Goal: Task Accomplishment & Management: Manage account settings

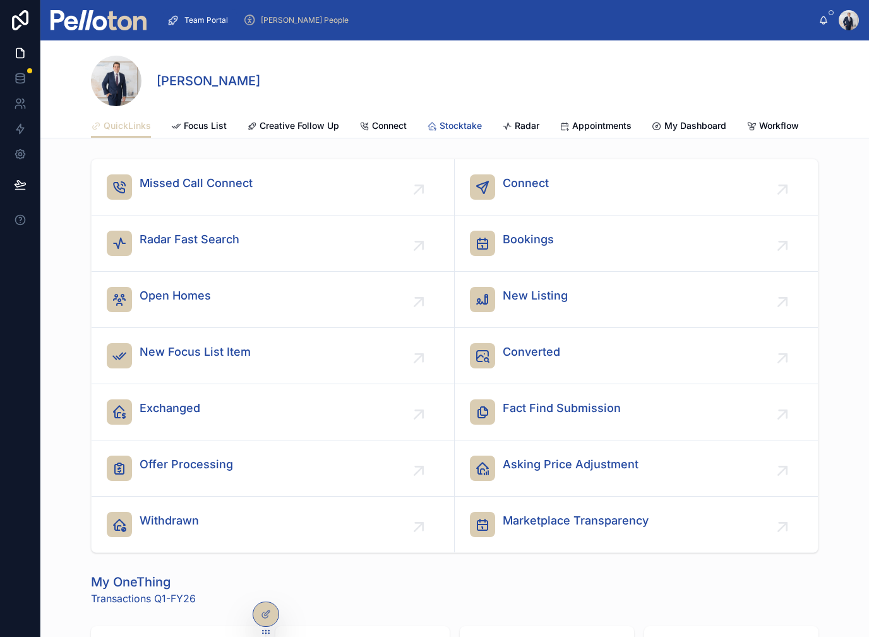
click at [436, 120] on div "Stocktake" at bounding box center [454, 125] width 55 height 13
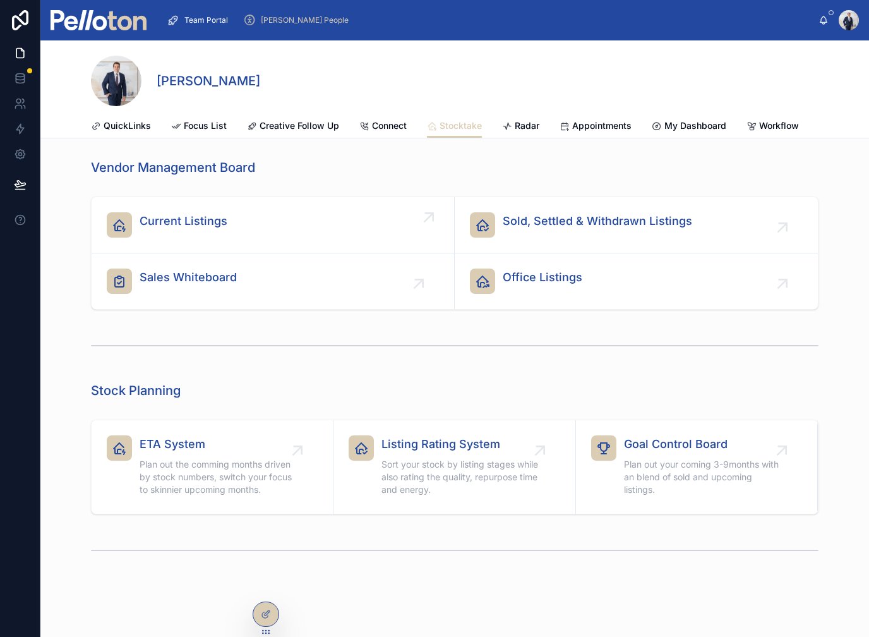
click at [135, 224] on div "Current Listings" at bounding box center [273, 224] width 332 height 25
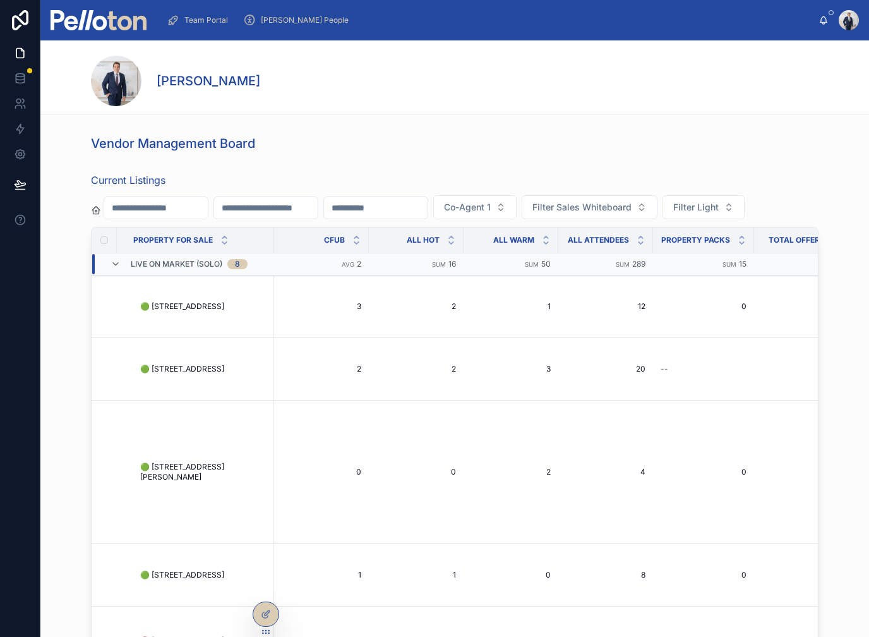
click at [156, 209] on input "text" at bounding box center [156, 208] width 104 height 18
click at [188, 374] on span "🟢 [STREET_ADDRESS]" at bounding box center [182, 369] width 84 height 10
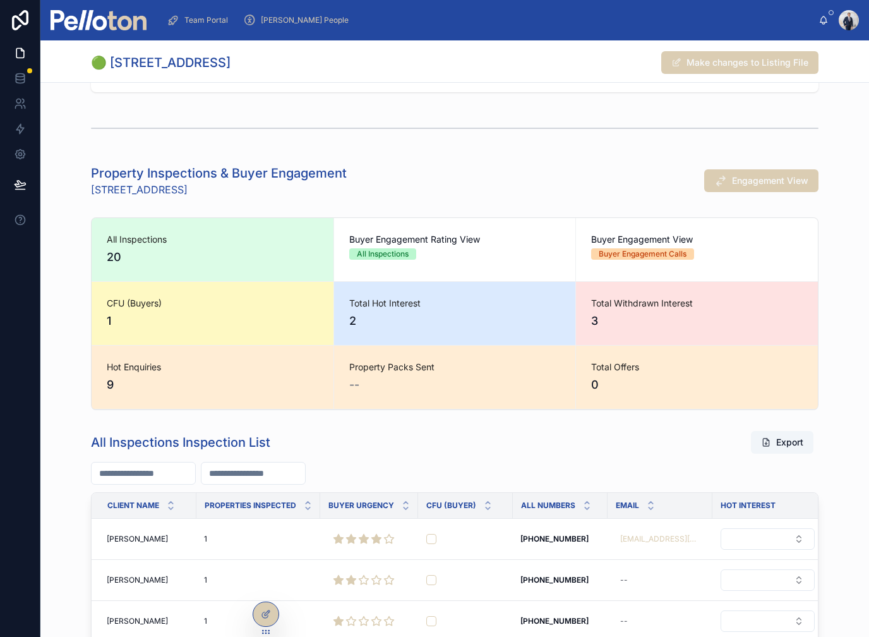
scroll to position [560, 0]
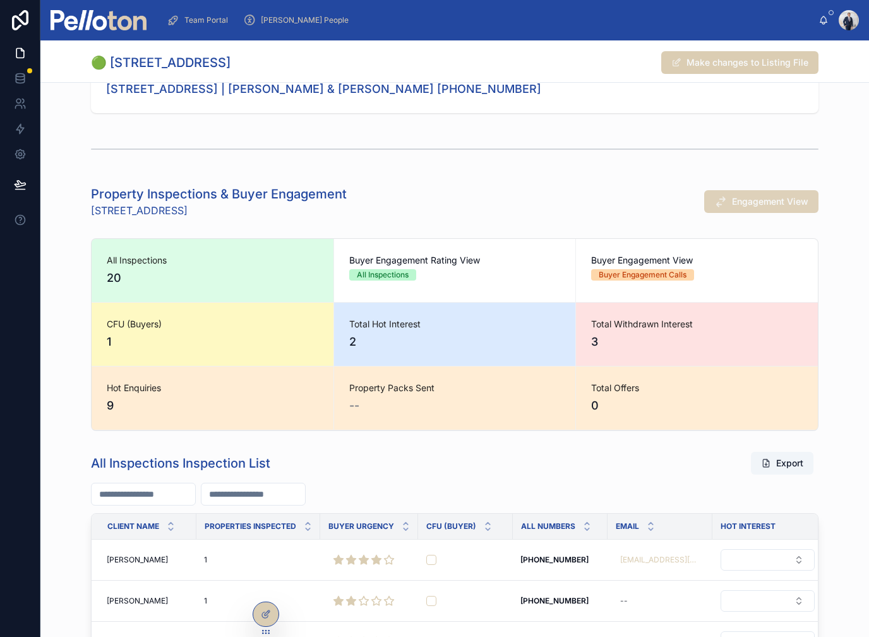
click at [777, 200] on span "Engagement View" at bounding box center [770, 201] width 76 height 13
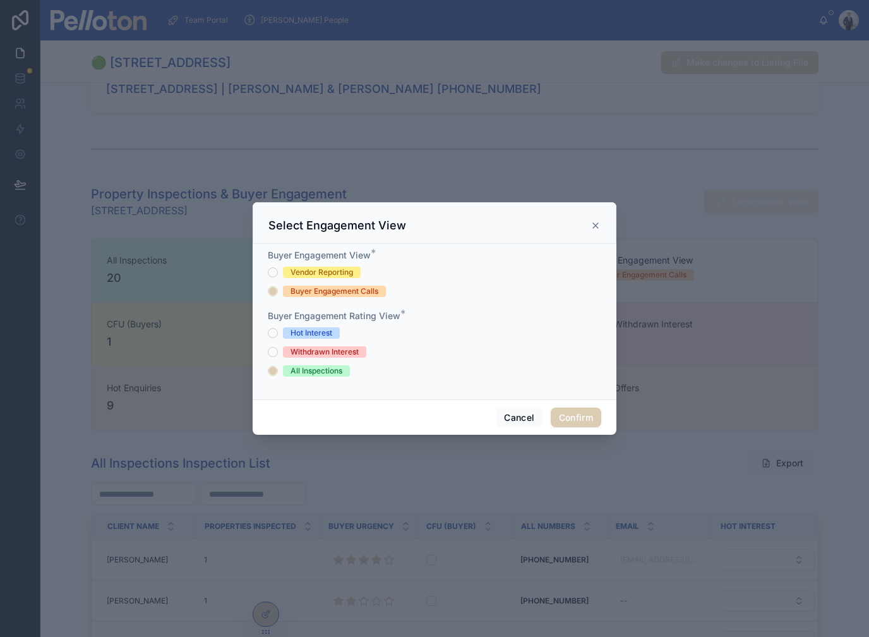
click at [292, 327] on div "Hot Interest" at bounding box center [312, 332] width 42 height 11
click at [278, 328] on button "Hot Interest" at bounding box center [273, 333] width 10 height 10
click at [578, 407] on button "Confirm" at bounding box center [576, 417] width 51 height 20
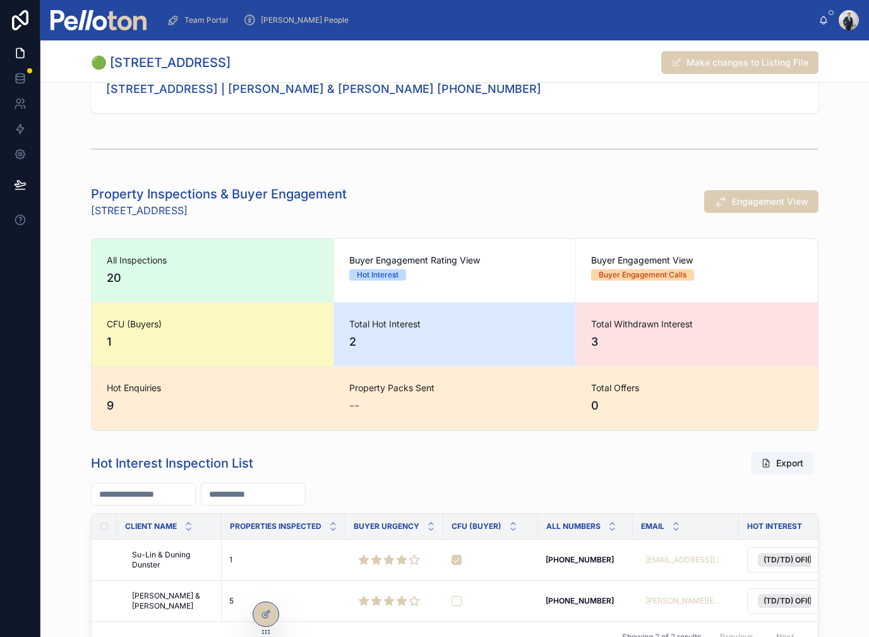
scroll to position [625, 0]
